Goal: Transaction & Acquisition: Purchase product/service

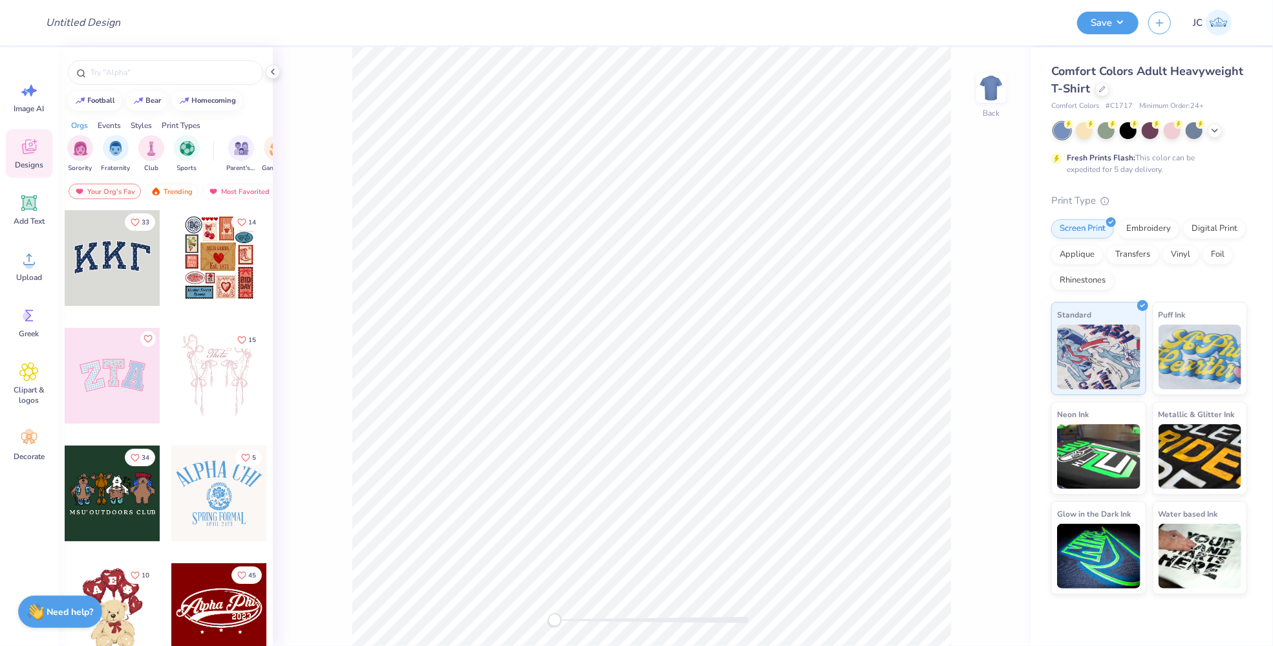
click at [1207, 28] on img at bounding box center [1219, 23] width 26 height 26
click at [1099, 90] on icon at bounding box center [1102, 88] width 6 height 6
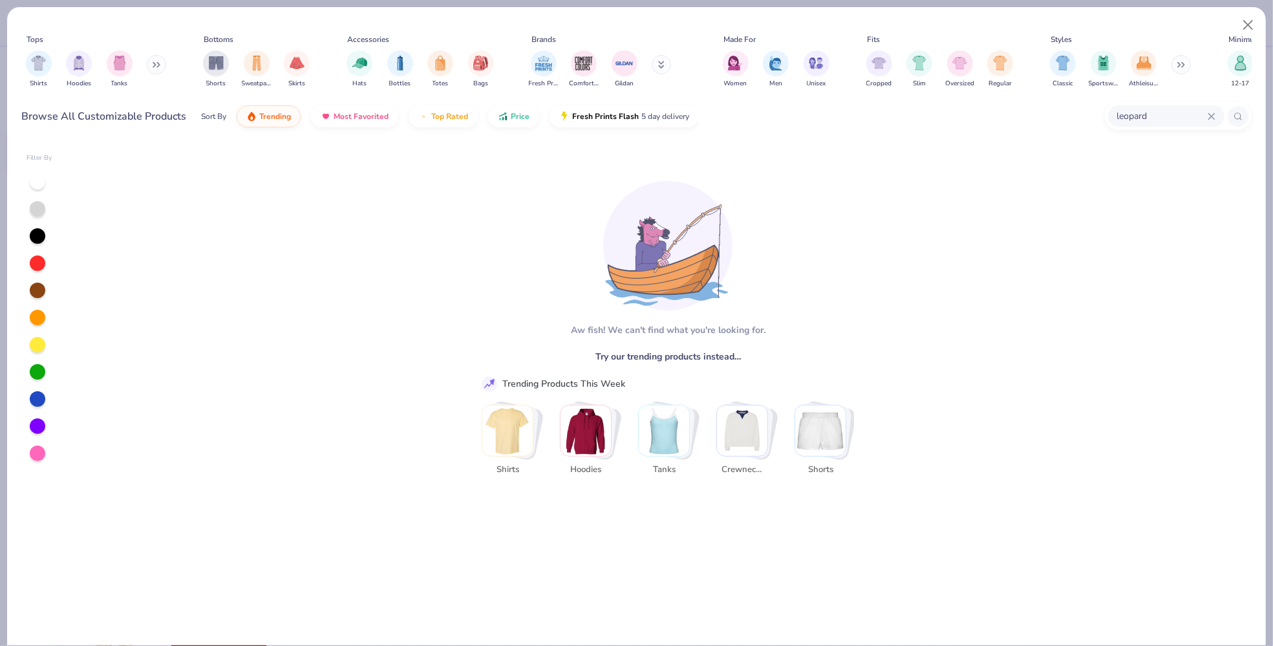
click at [1136, 115] on input "leopard" at bounding box center [1162, 116] width 92 height 15
click at [1136, 115] on input "leopard" at bounding box center [1127, 116] width 162 height 15
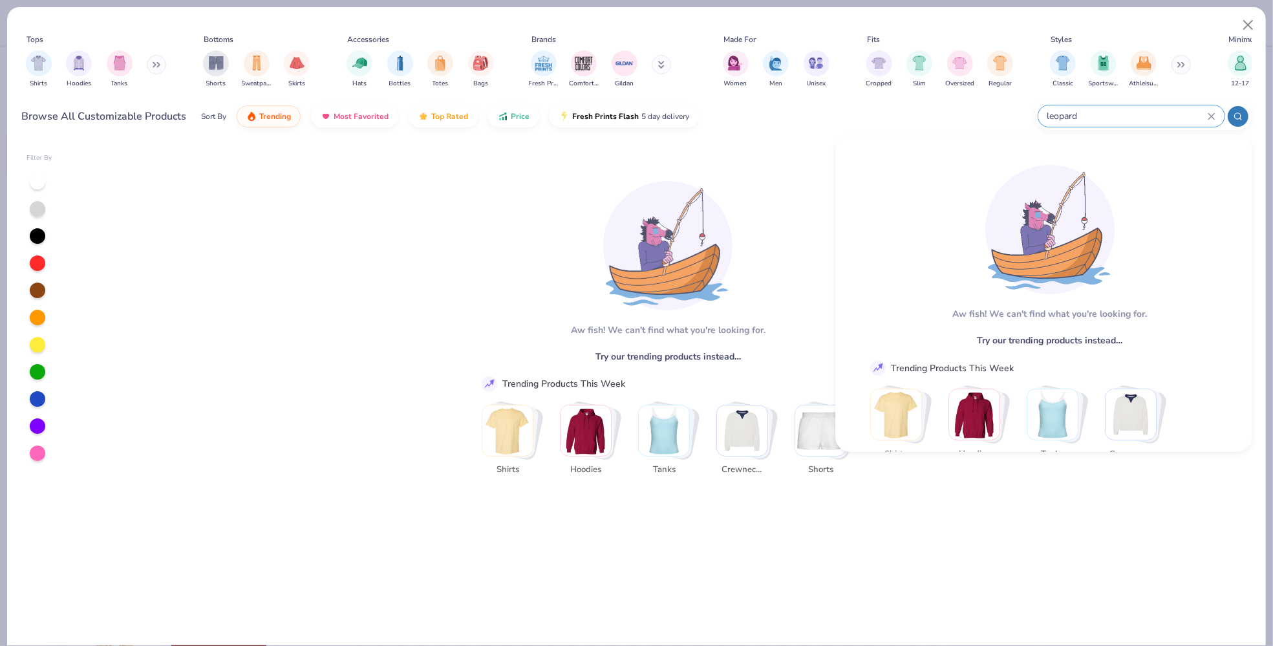
click at [1133, 114] on input "leopard" at bounding box center [1127, 116] width 162 height 15
click at [1133, 115] on input "leopard" at bounding box center [1127, 116] width 162 height 15
type input "RETROCREWNEC"
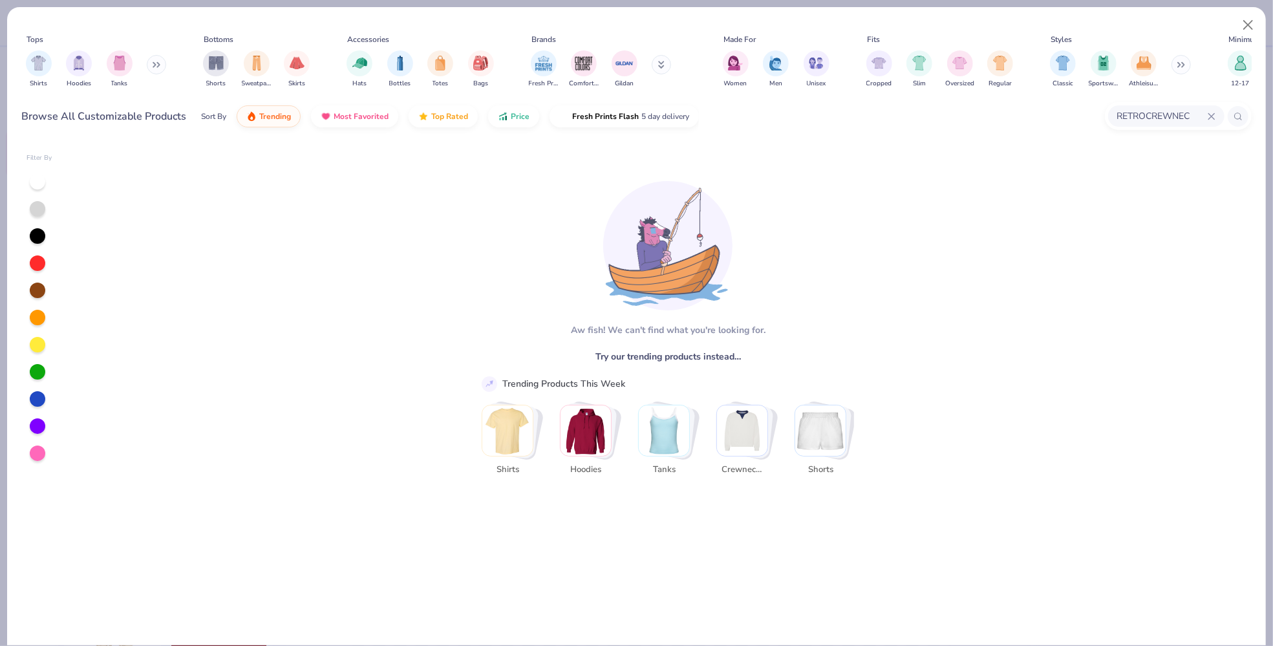
click at [1170, 126] on div "RETROCREWNEC" at bounding box center [1166, 115] width 116 height 21
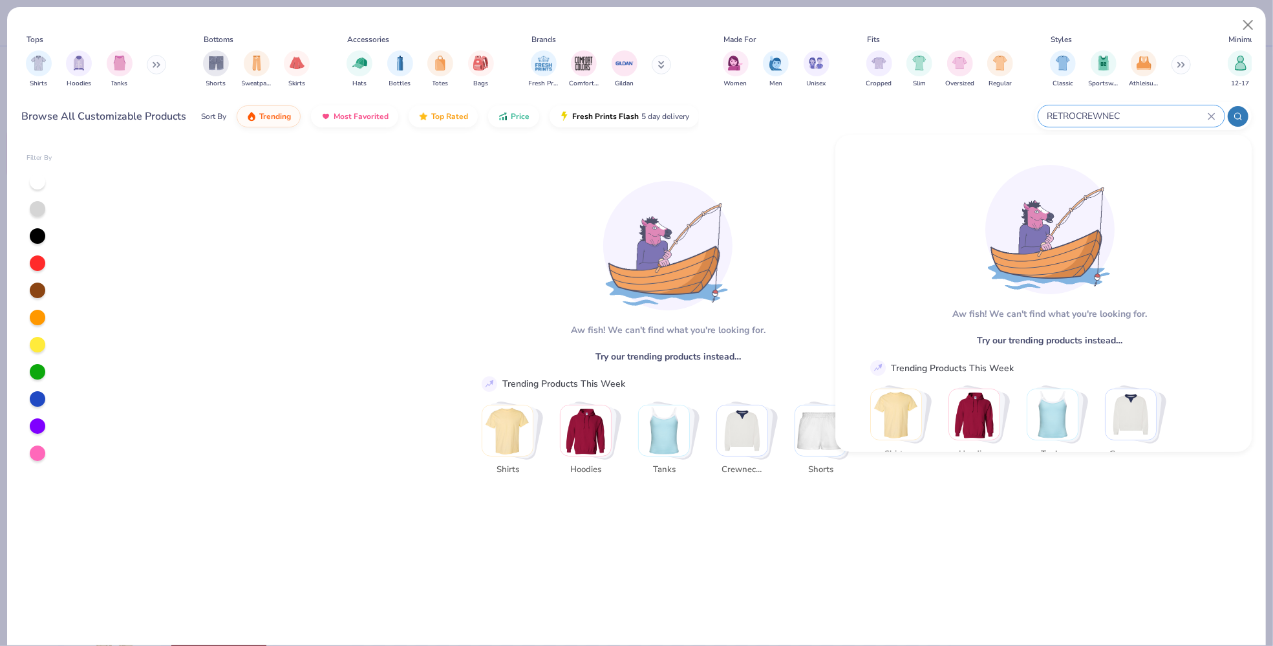
click at [1153, 451] on div "[PERSON_NAME]! We can't find what you're looking for. Try our trending products…" at bounding box center [662, 394] width 1180 height 502
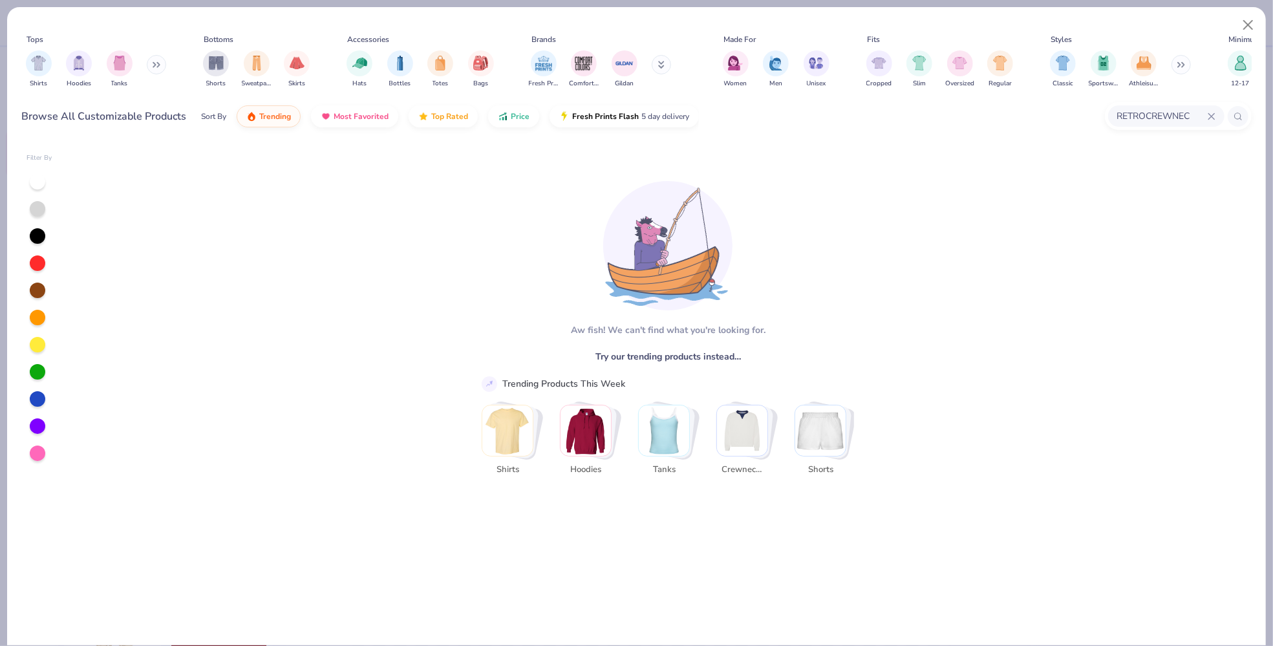
click at [1129, 419] on div "[PERSON_NAME]! We can't find what you're looking for. Try our trending products…" at bounding box center [662, 394] width 1180 height 502
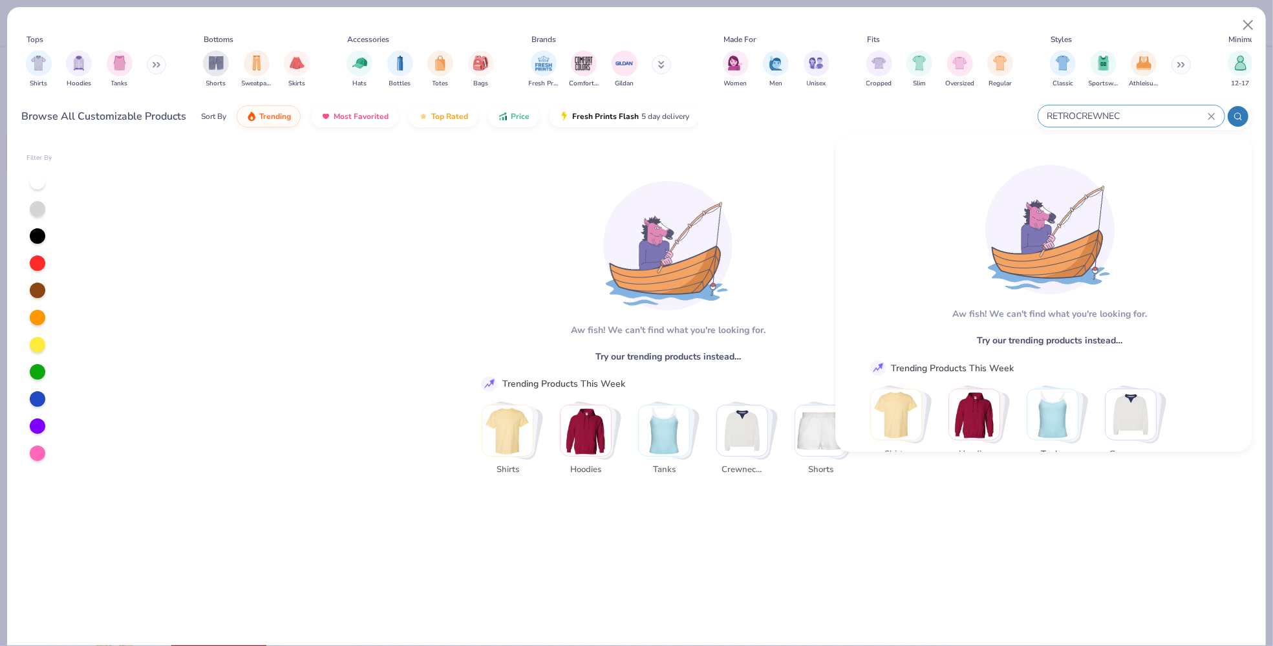
click at [1178, 109] on input "RETROCREWNEC" at bounding box center [1127, 116] width 162 height 15
click at [1135, 385] on div "Trending Products This Week Shirts Hoodies Tanks Crewnecks Shorts" at bounding box center [1049, 465] width 359 height 210
click at [1134, 391] on img "Stack Card Button Crewnecks" at bounding box center [1131, 414] width 50 height 50
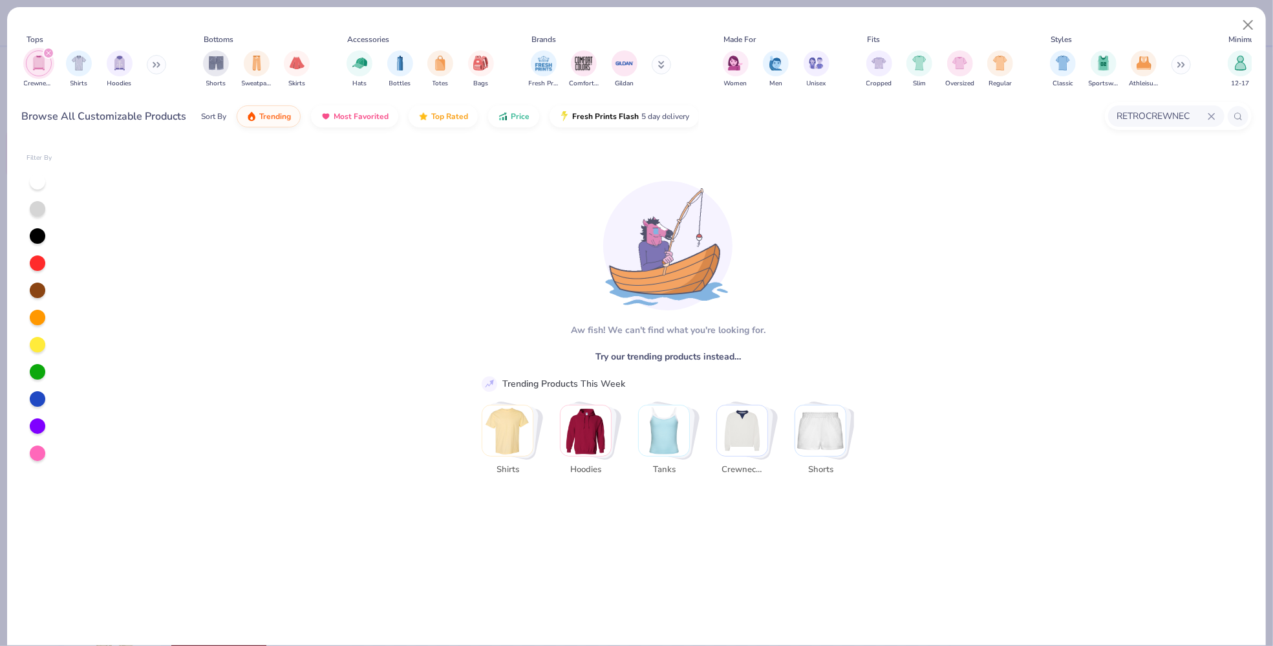
click at [48, 56] on div "filter for Crewnecks" at bounding box center [49, 53] width 12 height 12
click at [1241, 25] on button "Close" at bounding box center [1248, 25] width 25 height 25
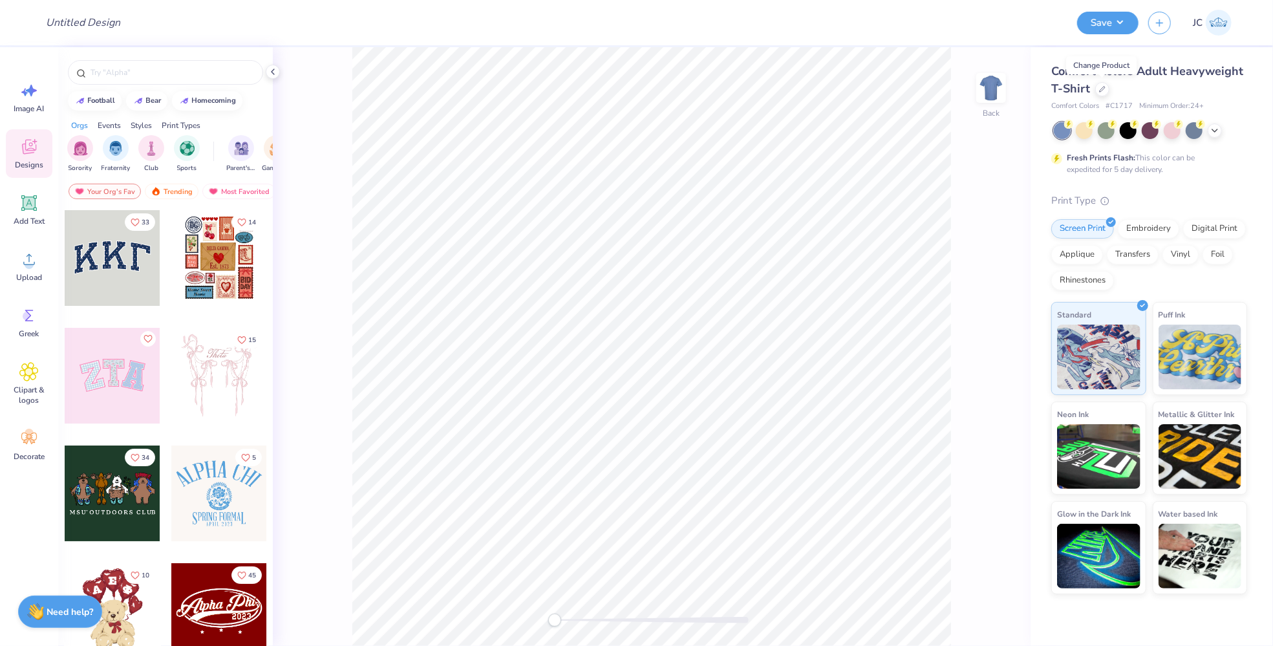
click at [1188, 34] on link "JC" at bounding box center [1212, 23] width 50 height 26
